Goal: Information Seeking & Learning: Compare options

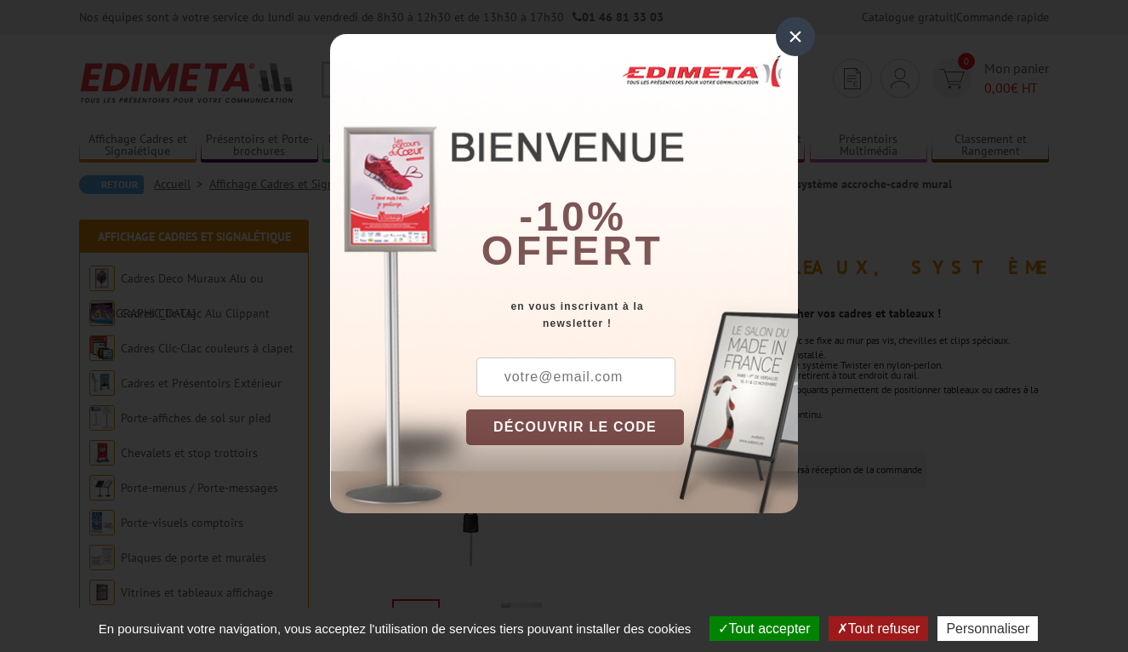
click at [793, 30] on div "×" at bounding box center [795, 36] width 39 height 39
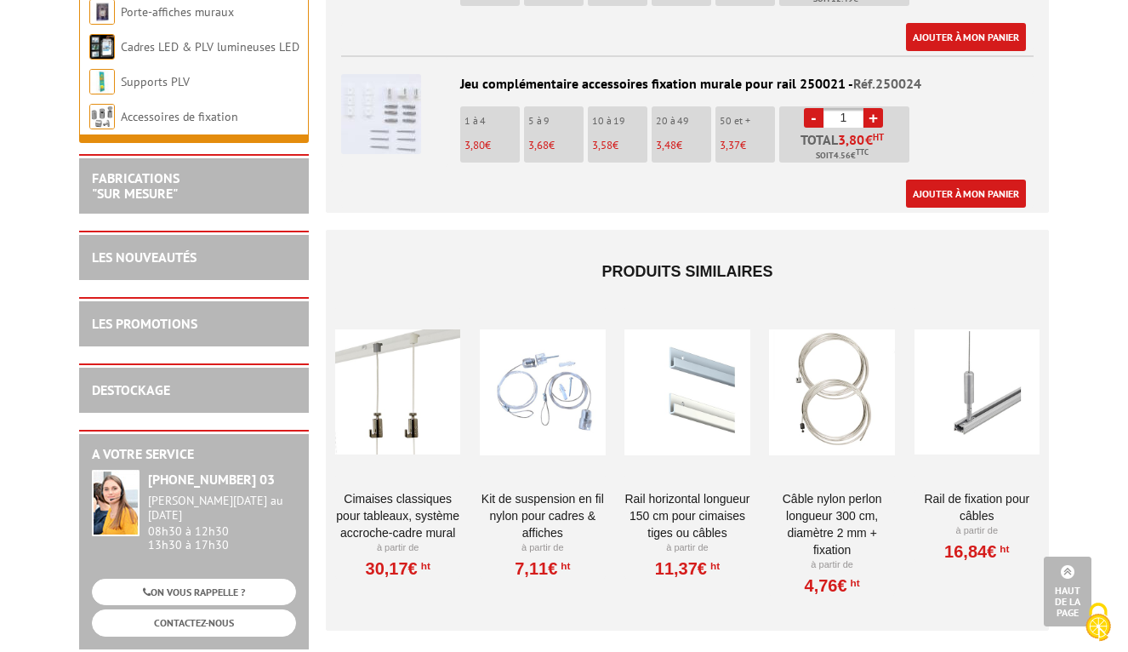
scroll to position [1457, 0]
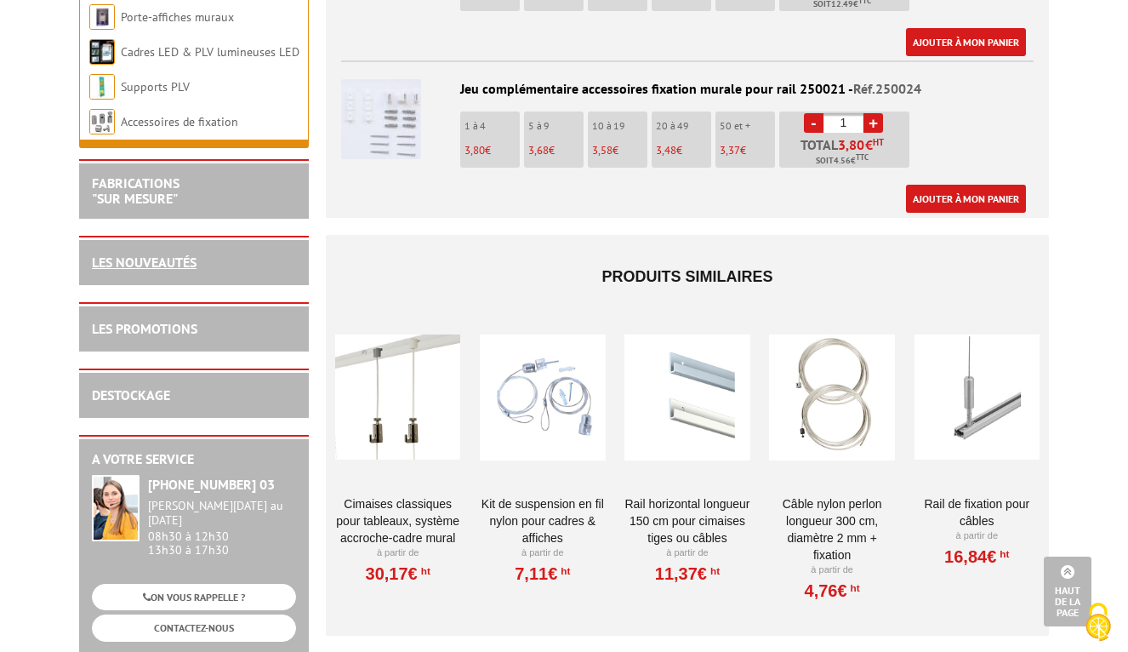
click at [192, 254] on link "LES NOUVEAUTÉS" at bounding box center [144, 262] width 105 height 17
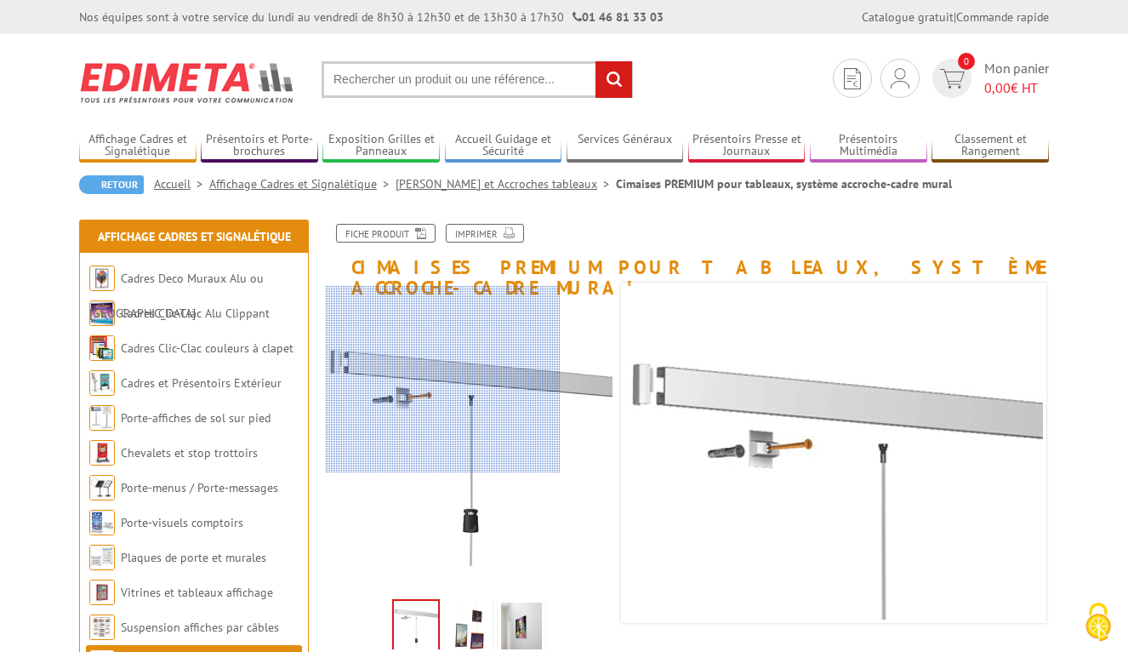
click at [346, 343] on div at bounding box center [443, 379] width 235 height 187
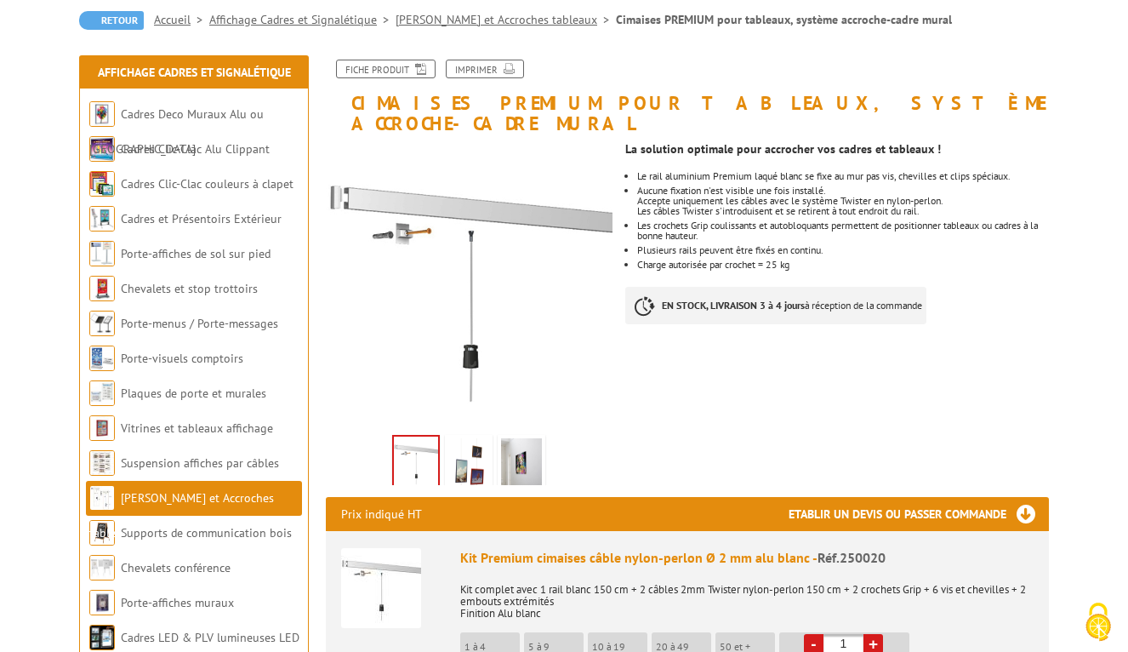
scroll to position [180, 0]
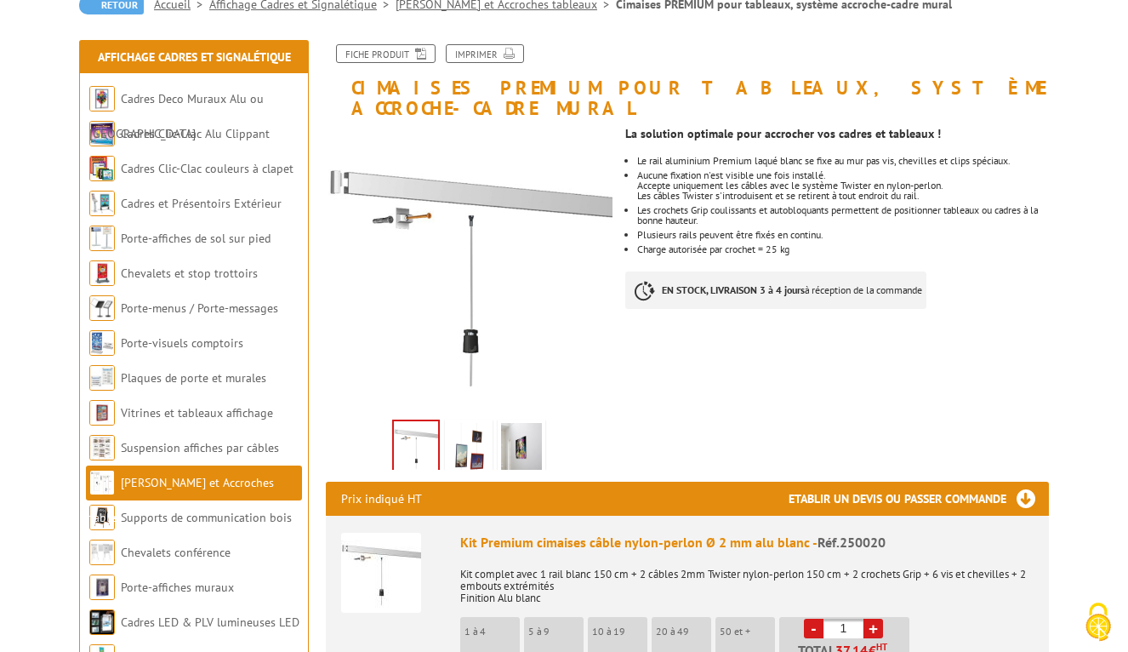
click at [369, 551] on img at bounding box center [381, 573] width 80 height 80
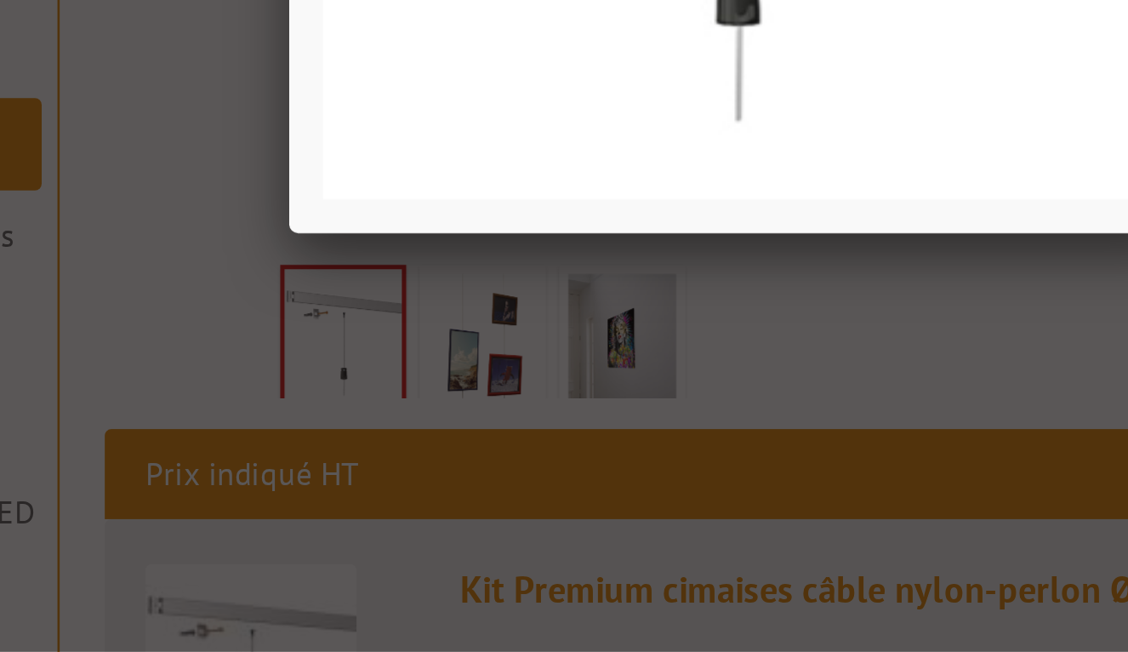
scroll to position [94, 0]
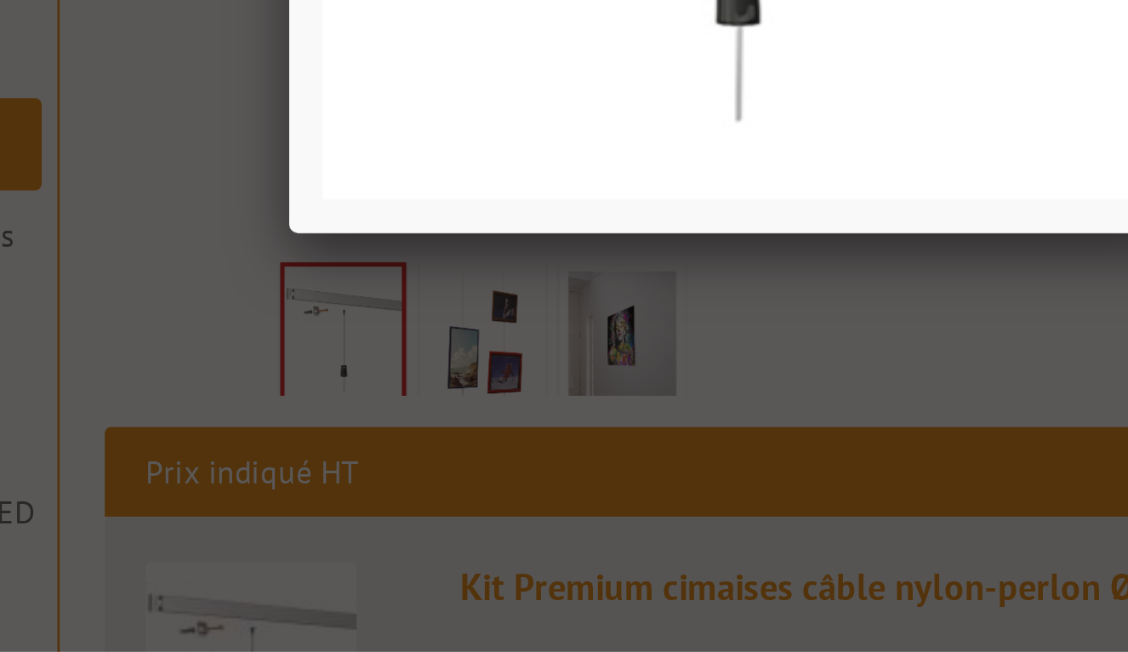
click at [155, 120] on div at bounding box center [564, 326] width 1128 height 652
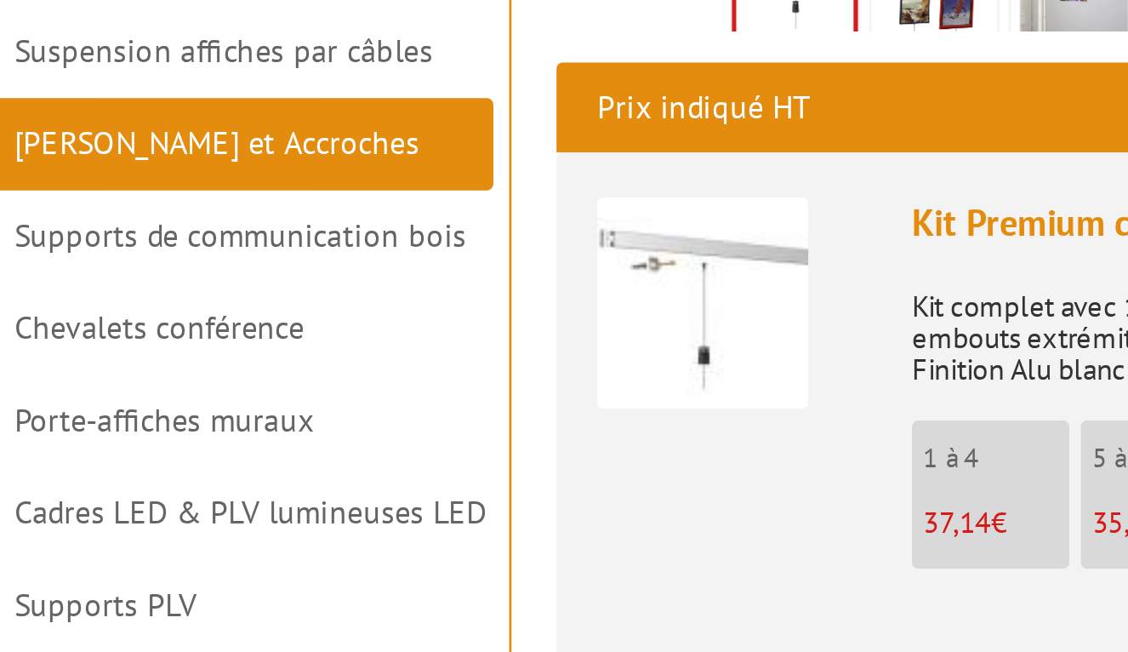
scroll to position [233, 0]
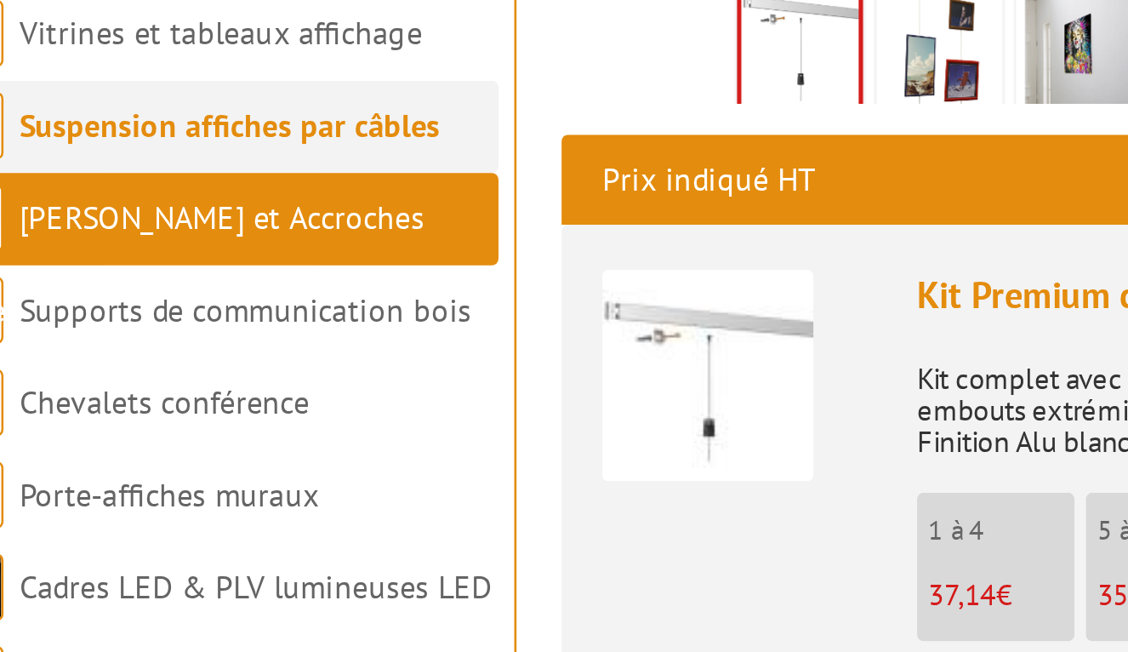
click at [134, 417] on link "Suspension affiches par câbles" at bounding box center [200, 424] width 159 height 15
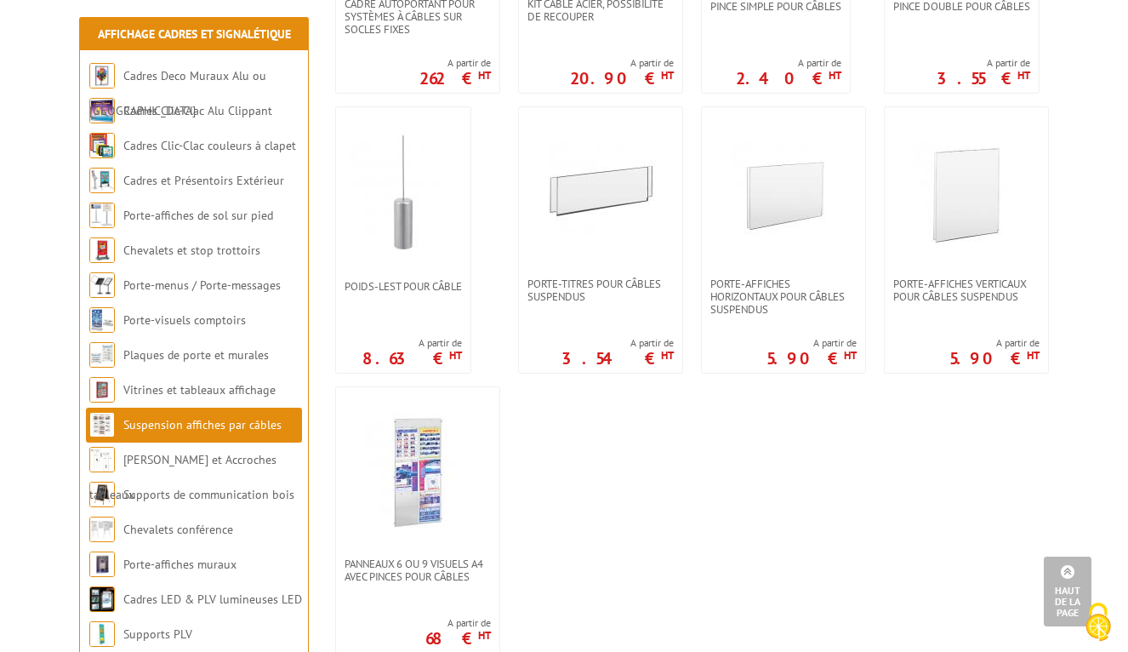
scroll to position [1375, 0]
